Goal: Go to known website: Access a specific website the user already knows

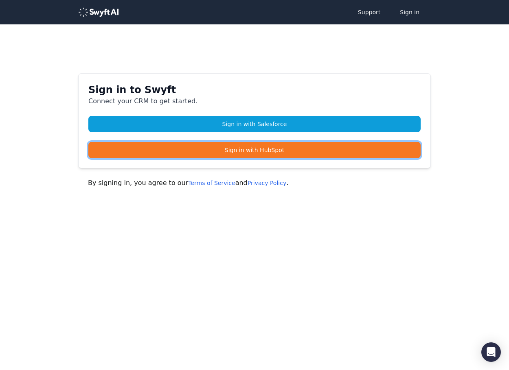
click at [340, 149] on link "Sign in with HubSpot" at bounding box center [254, 150] width 332 height 16
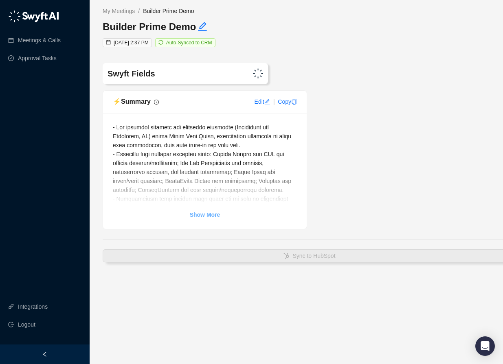
click at [203, 216] on strong "Show More" at bounding box center [205, 215] width 31 height 7
click at [203, 216] on span at bounding box center [205, 328] width 185 height 409
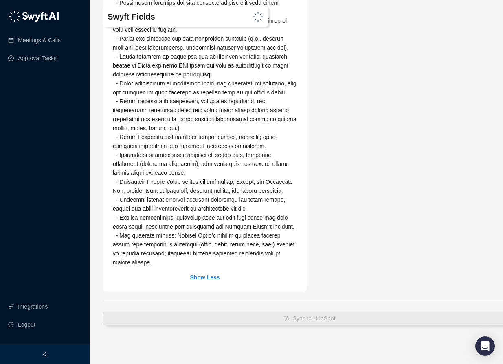
scroll to position [283, 0]
